Goal: Find specific page/section: Find specific page/section

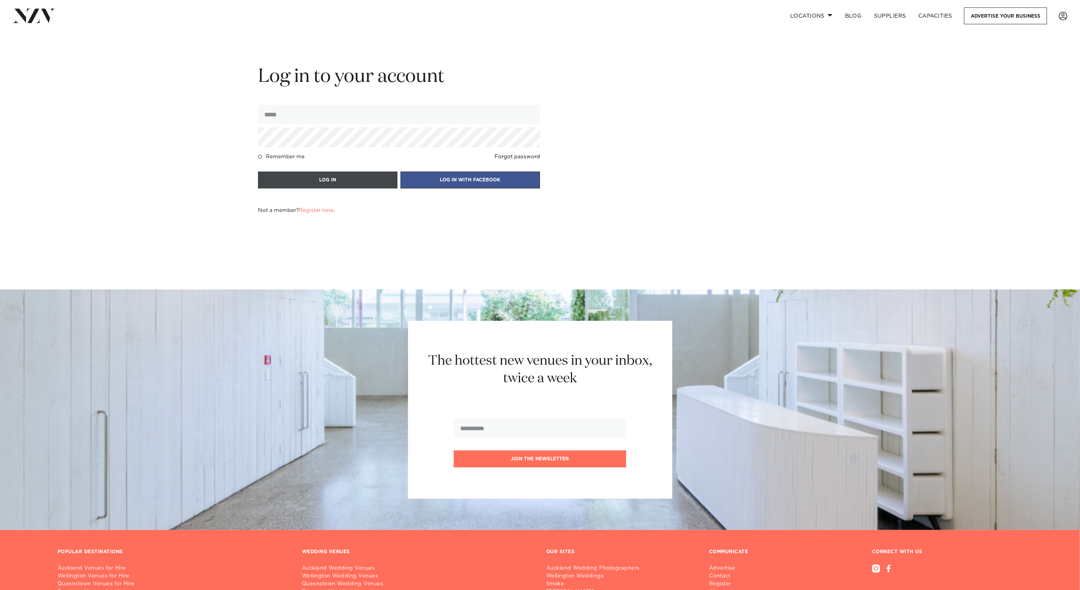
type input "**********"
drag, startPoint x: 325, startPoint y: 184, endPoint x: 343, endPoint y: 148, distance: 39.6
click at [326, 183] on button "LOG IN" at bounding box center [327, 179] width 139 height 17
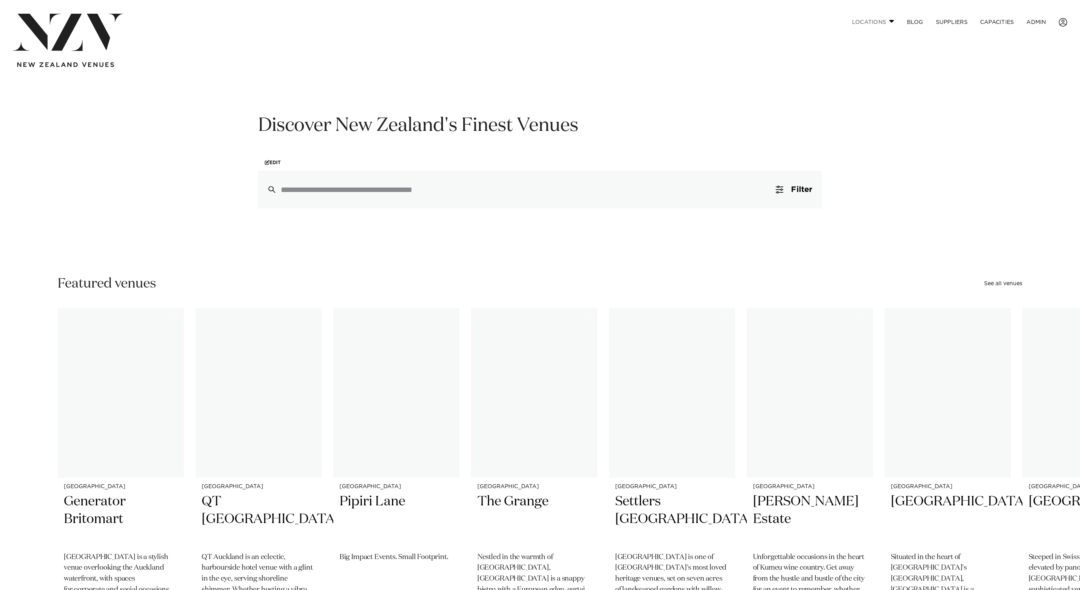
click at [882, 21] on link "Locations" at bounding box center [873, 22] width 55 height 17
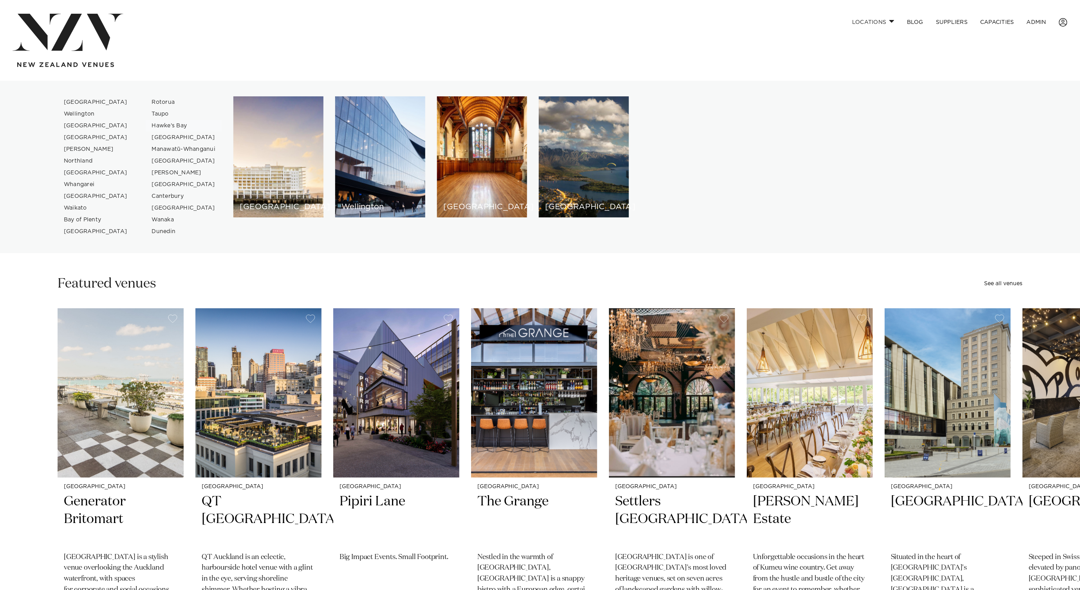
click at [170, 124] on link "Hawke's Bay" at bounding box center [184, 126] width 76 height 12
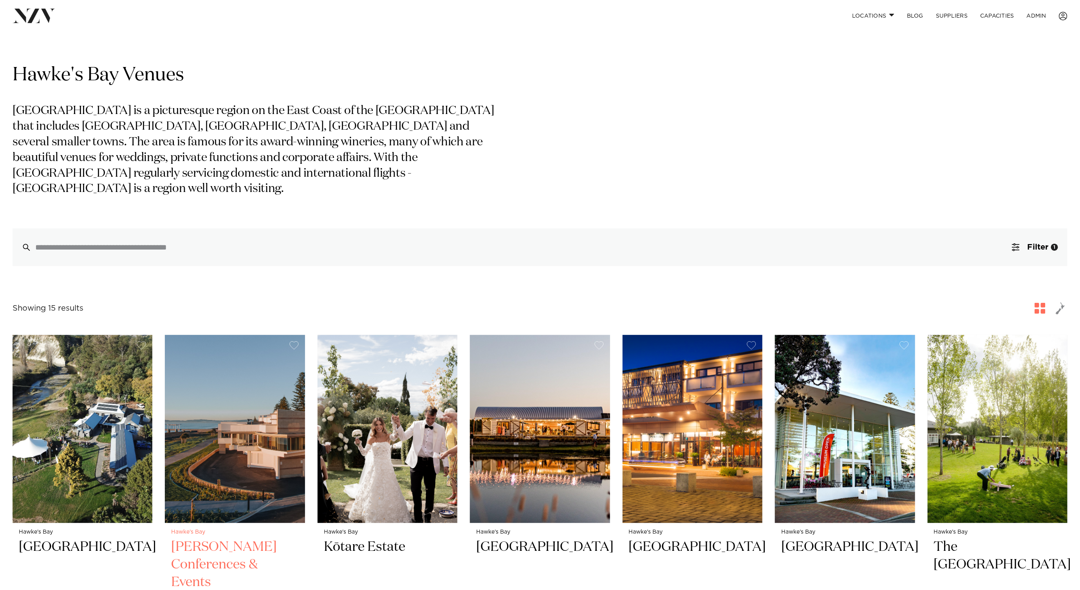
click at [288, 402] on img at bounding box center [235, 429] width 140 height 188
